Goal: Information Seeking & Learning: Learn about a topic

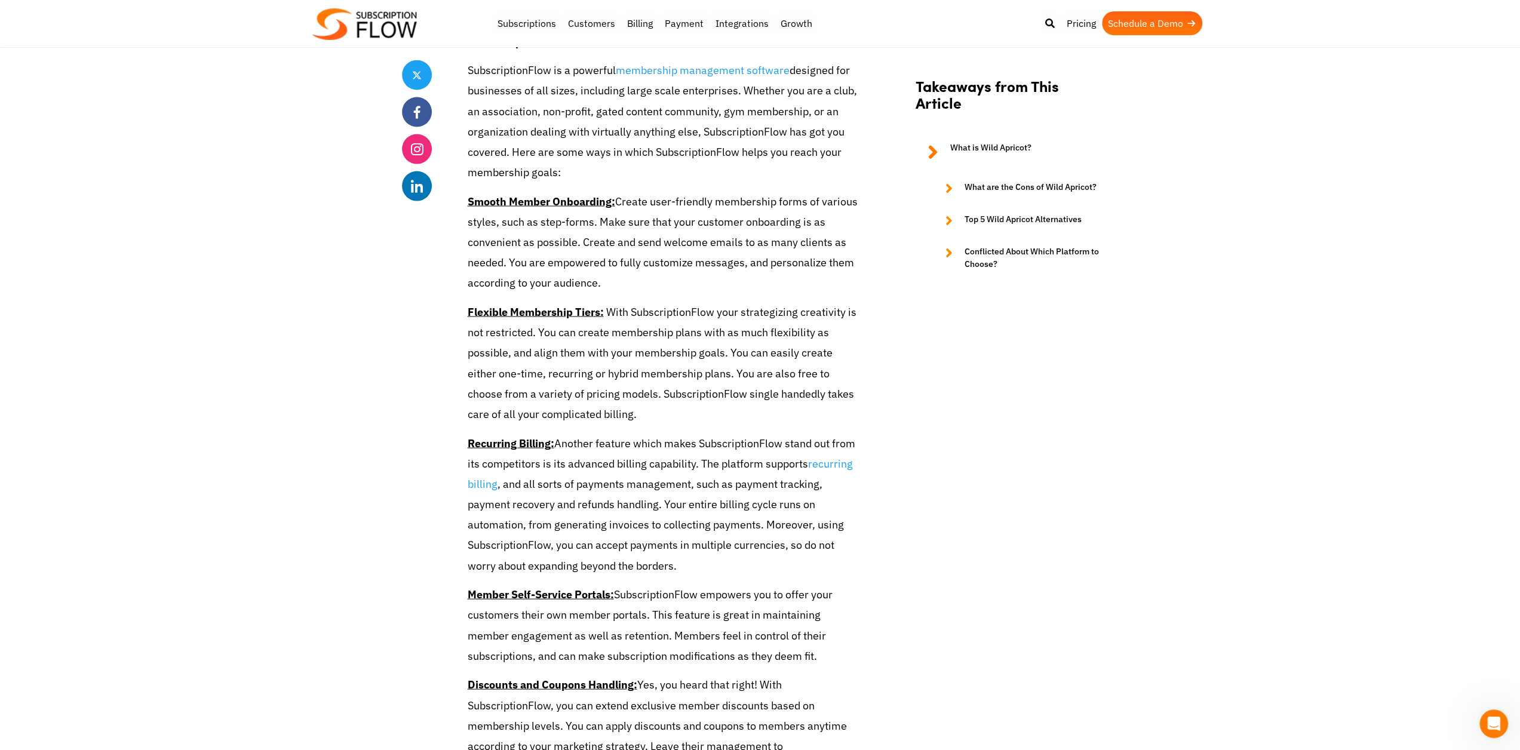
scroll to position [2090, 0]
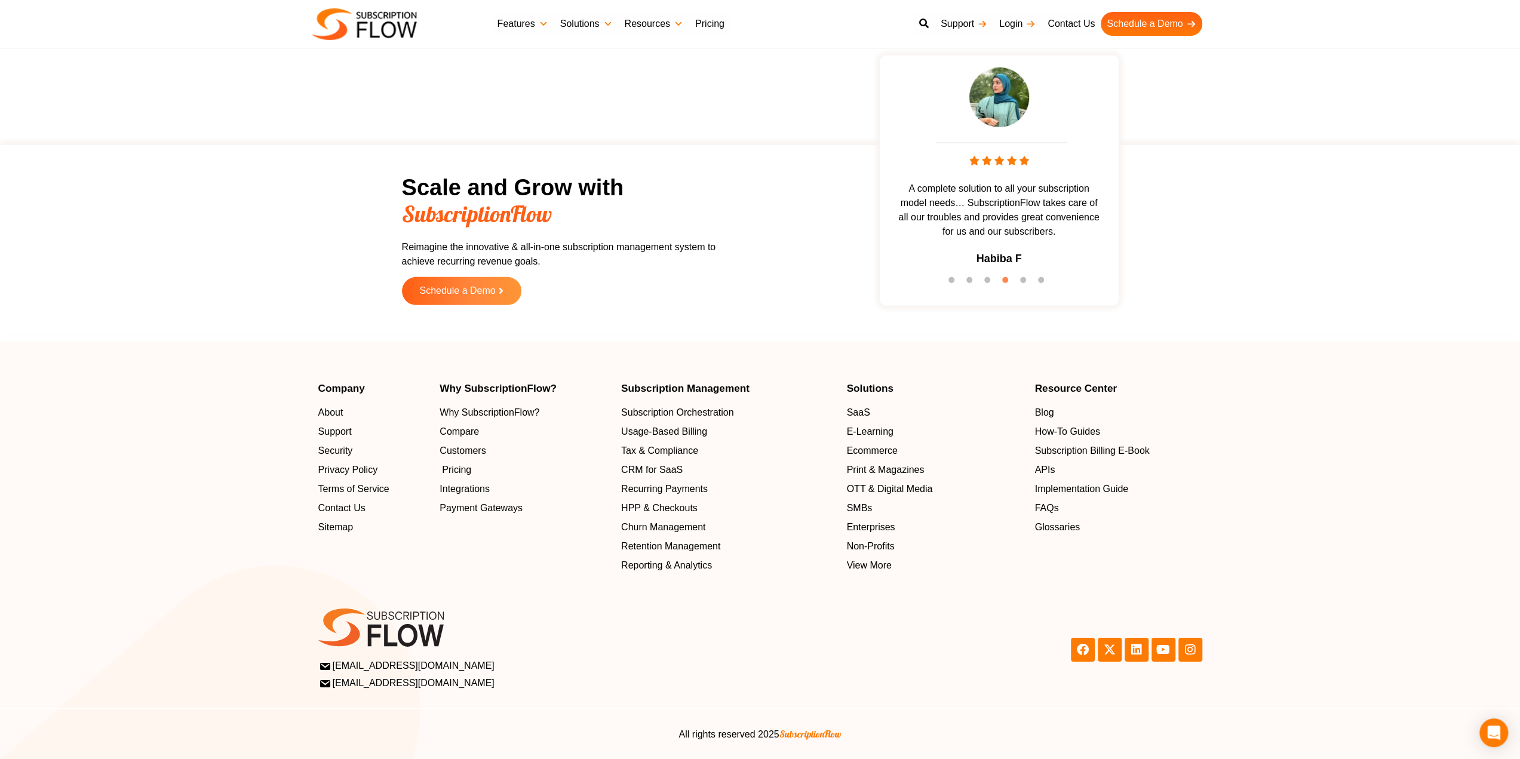
scroll to position [3637, 0]
click at [452, 471] on span "Pricing" at bounding box center [456, 470] width 29 height 14
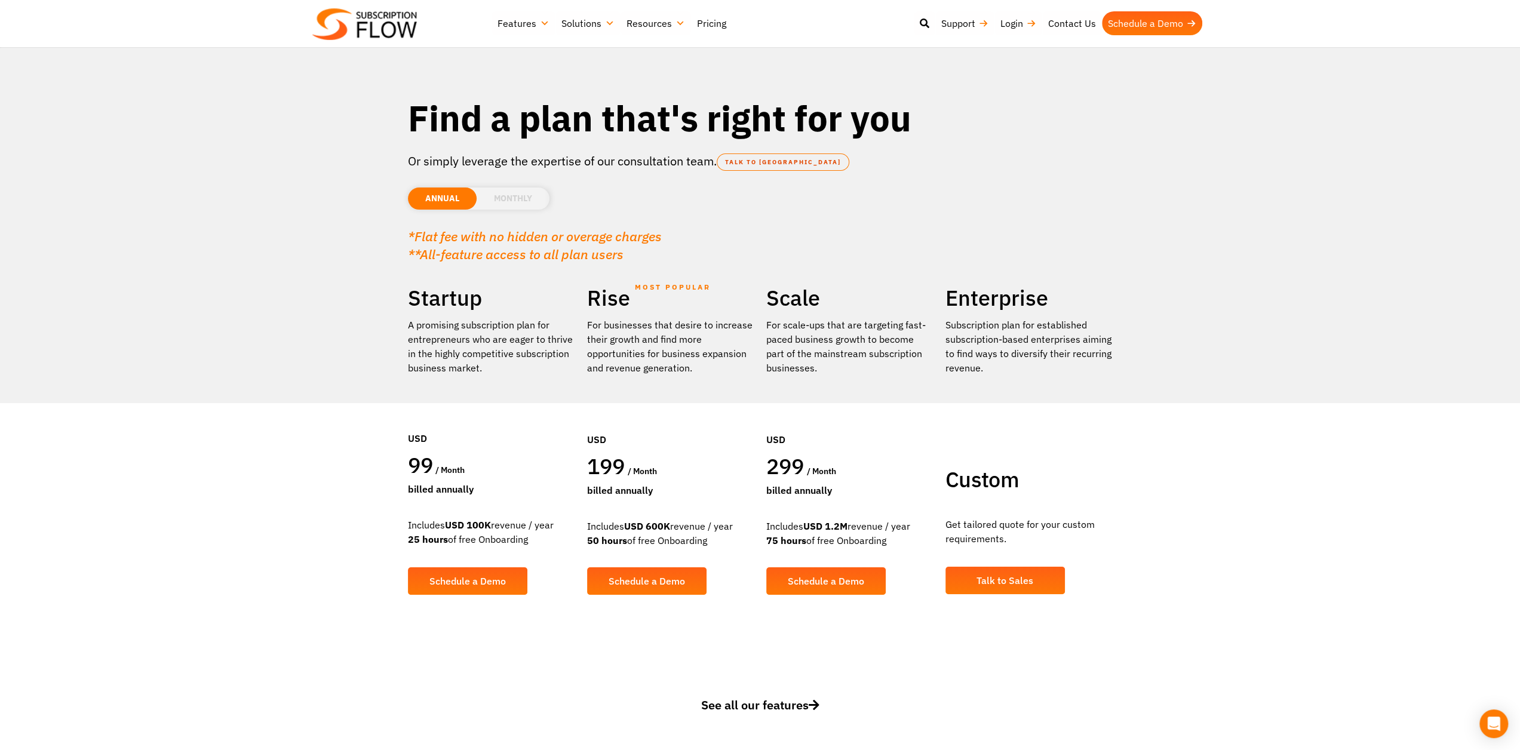
drag, startPoint x: 698, startPoint y: 520, endPoint x: 757, endPoint y: 477, distance: 73.6
